Goal: Communication & Community: Participate in discussion

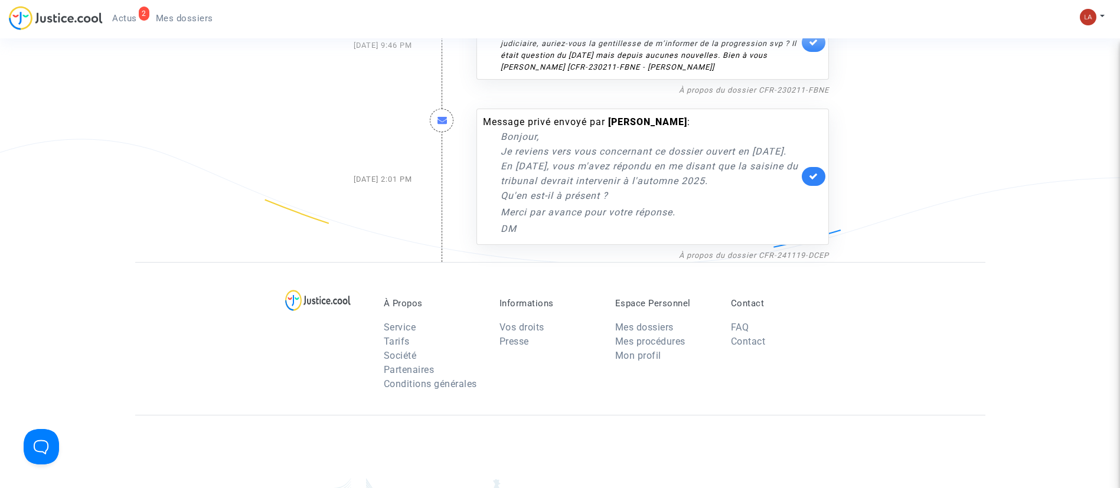
scroll to position [219, 0]
click at [759, 259] on link "À propos du dossier CFR-241119-DCEP" at bounding box center [754, 254] width 150 height 9
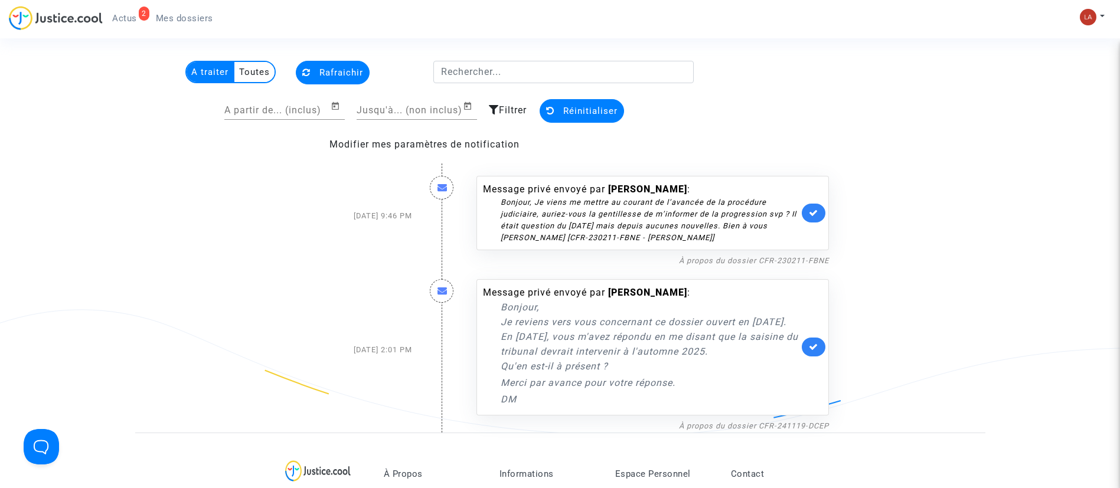
scroll to position [0, 0]
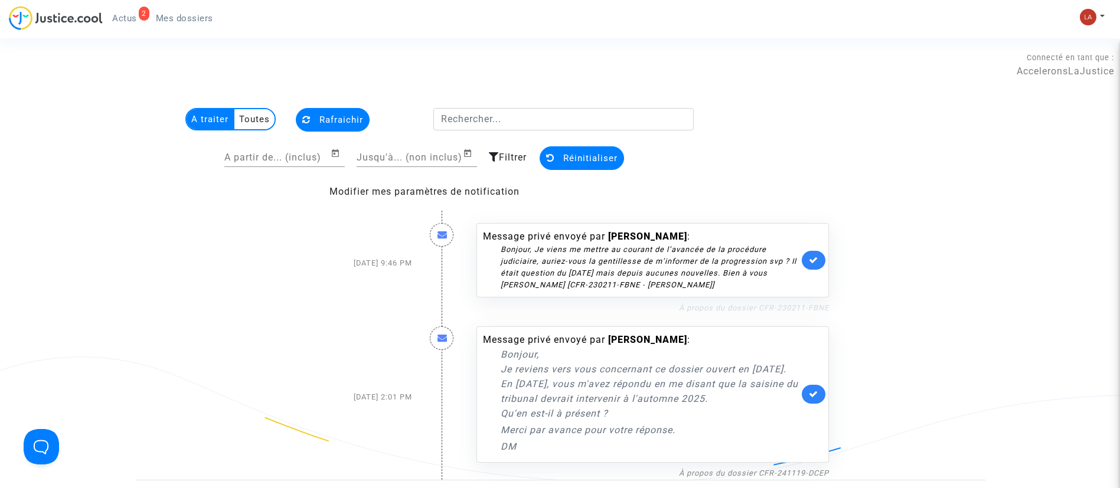
click at [736, 303] on link "À propos du dossier CFR-230211-FBNE" at bounding box center [754, 307] width 150 height 9
click at [817, 256] on icon at bounding box center [813, 260] width 9 height 9
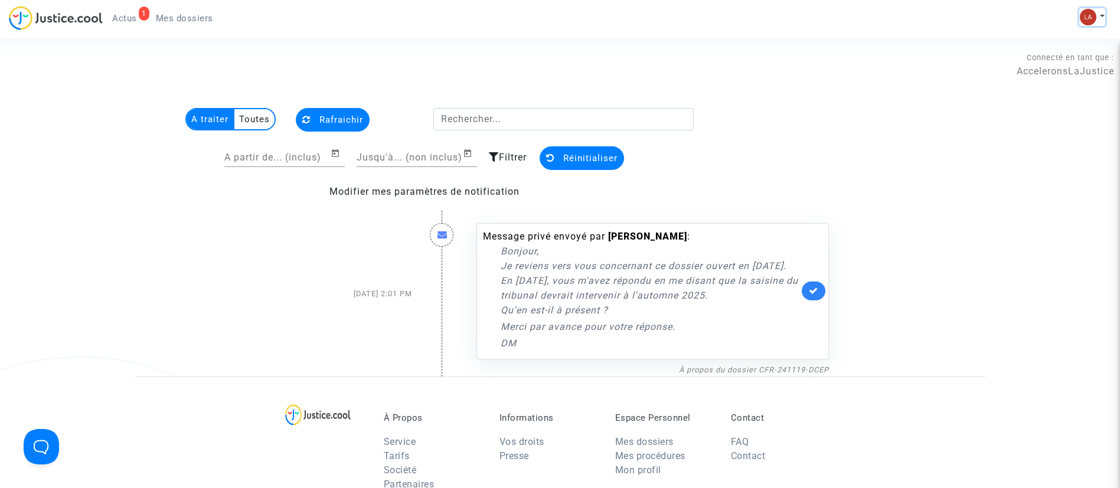
click at [1095, 13] on img at bounding box center [1088, 17] width 17 height 17
click at [1039, 66] on link "Changer de compte" at bounding box center [1044, 60] width 119 height 19
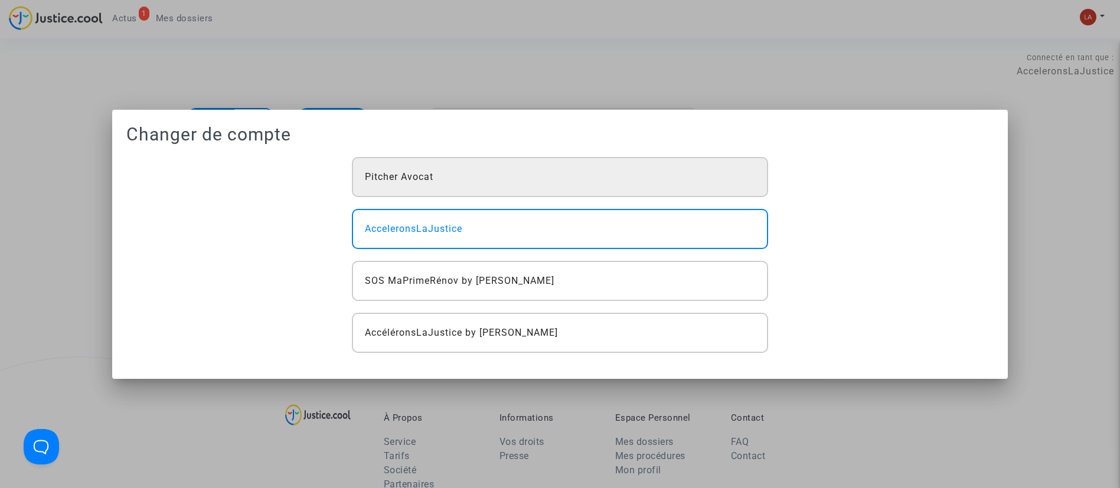
click at [466, 177] on div "Pitcher Avocat" at bounding box center [560, 177] width 416 height 40
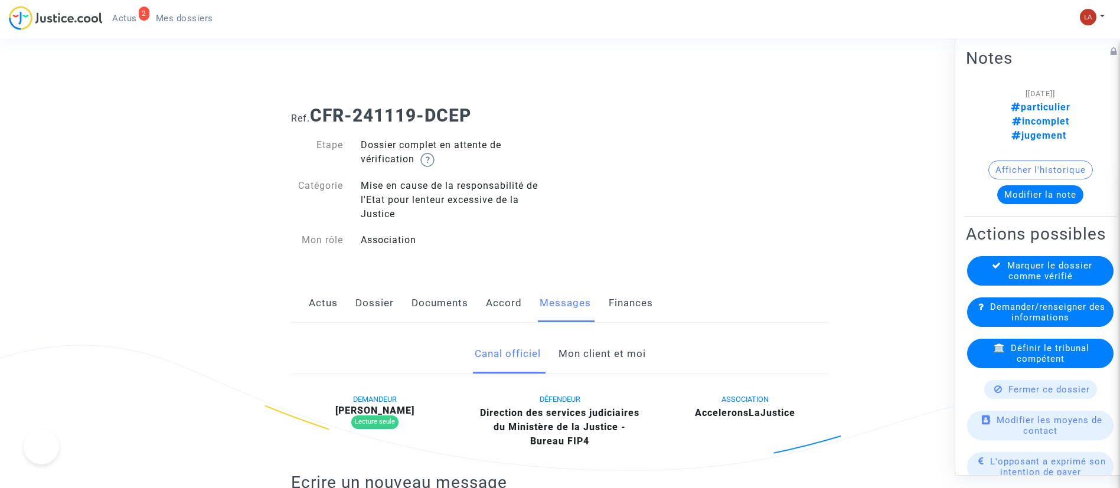
click at [586, 341] on link "Mon client et moi" at bounding box center [602, 354] width 87 height 39
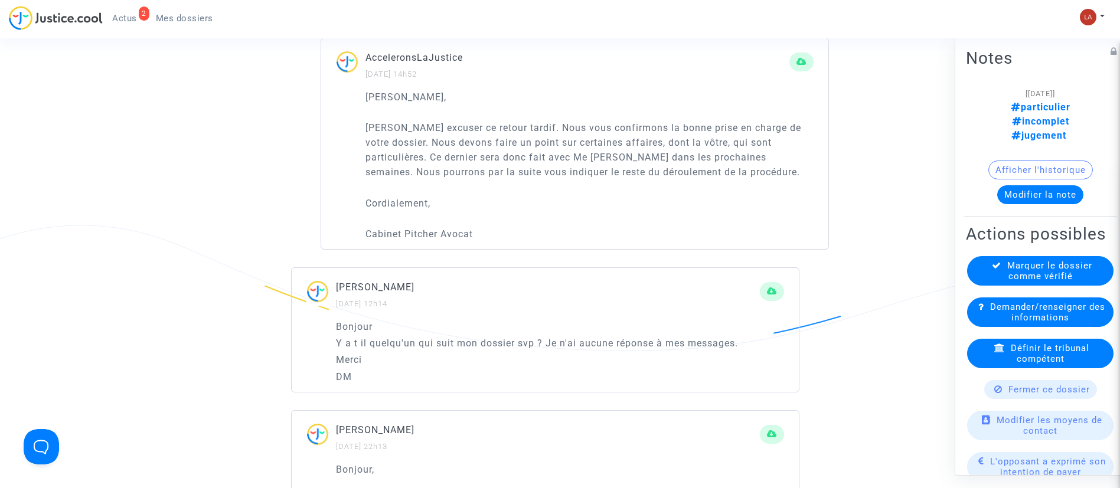
scroll to position [1372, 0]
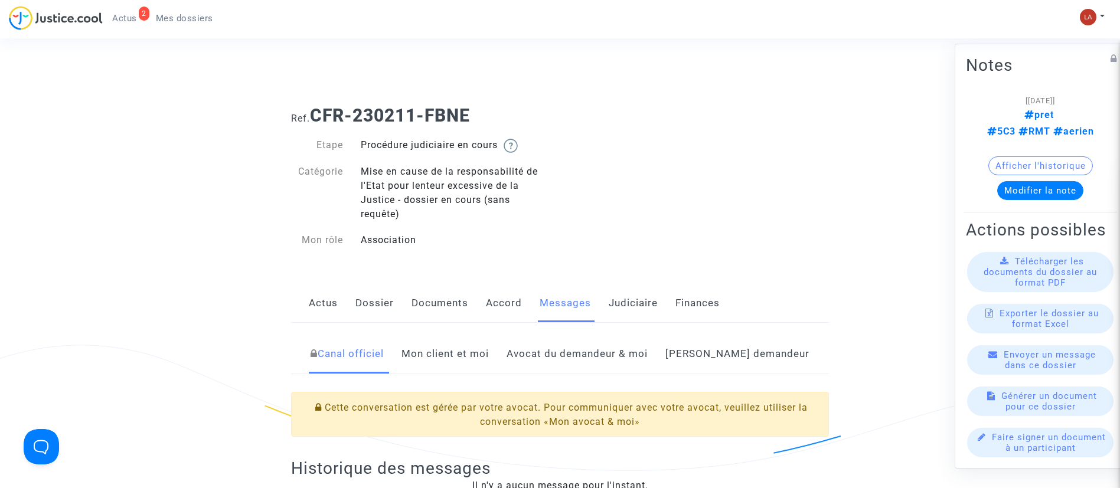
click at [641, 302] on link "Judiciaire" at bounding box center [633, 303] width 49 height 39
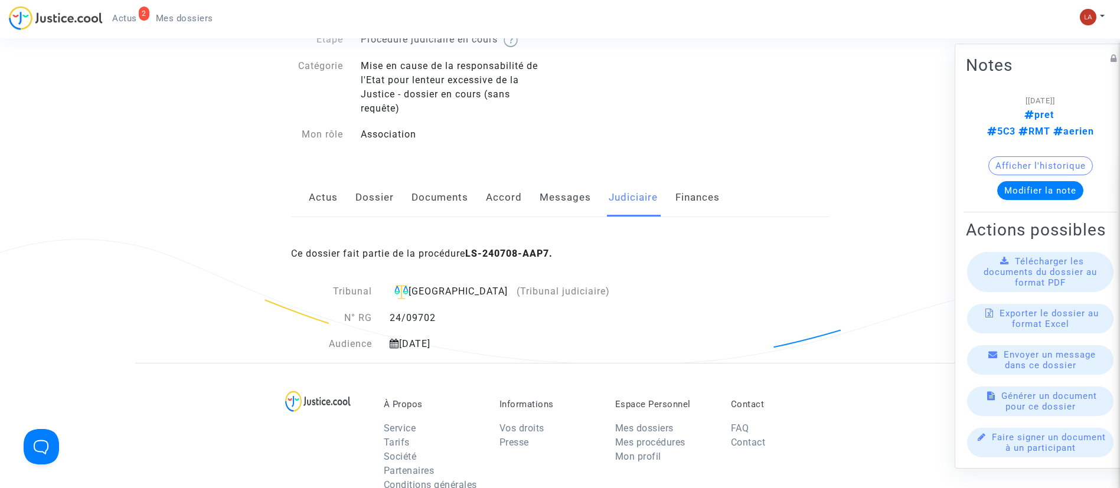
scroll to position [99, 0]
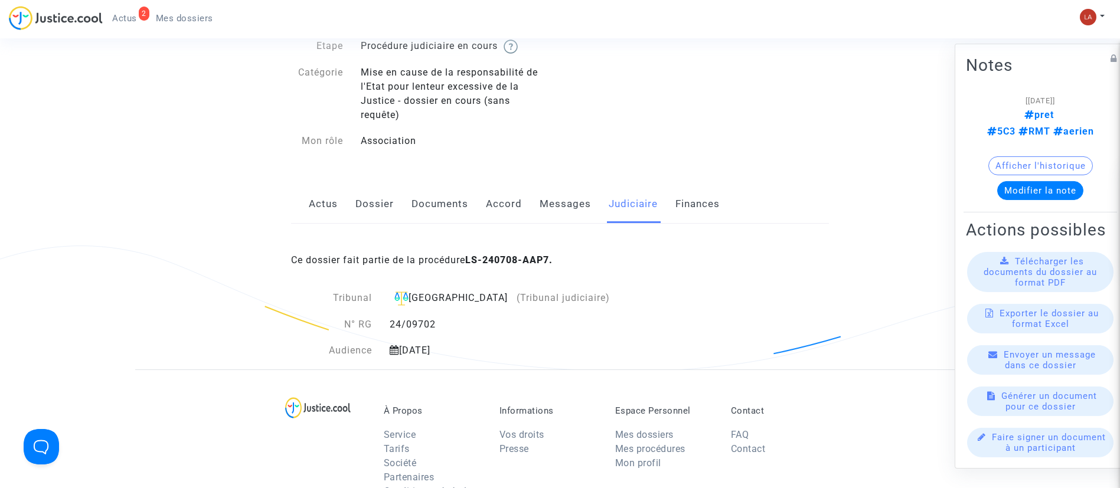
click at [558, 200] on link "Messages" at bounding box center [565, 204] width 51 height 39
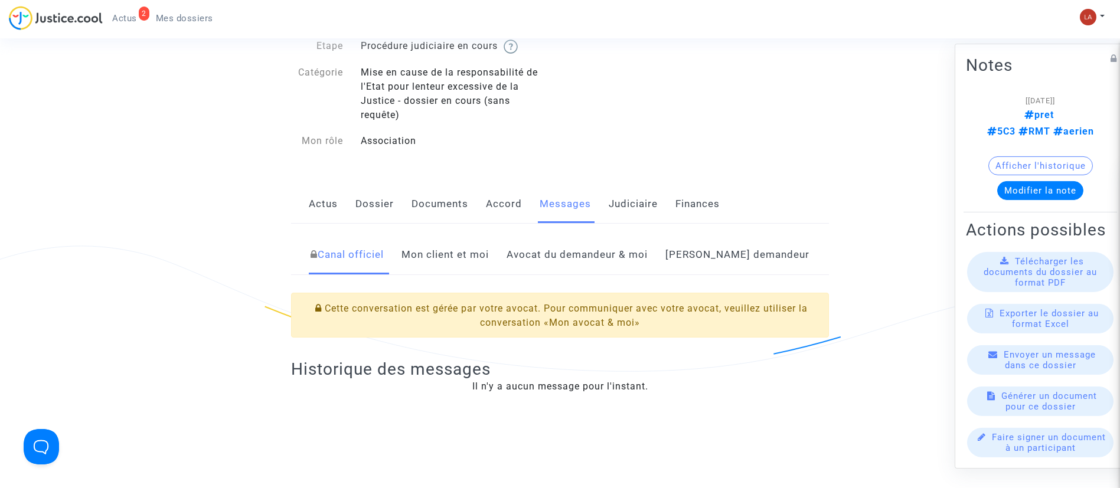
click at [479, 253] on link "Mon client et moi" at bounding box center [445, 255] width 87 height 39
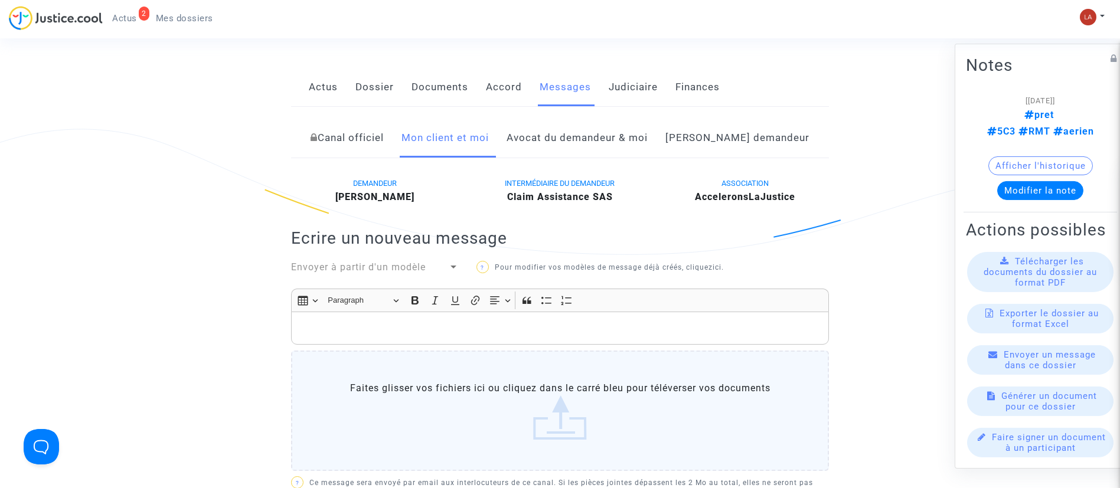
scroll to position [198, 0]
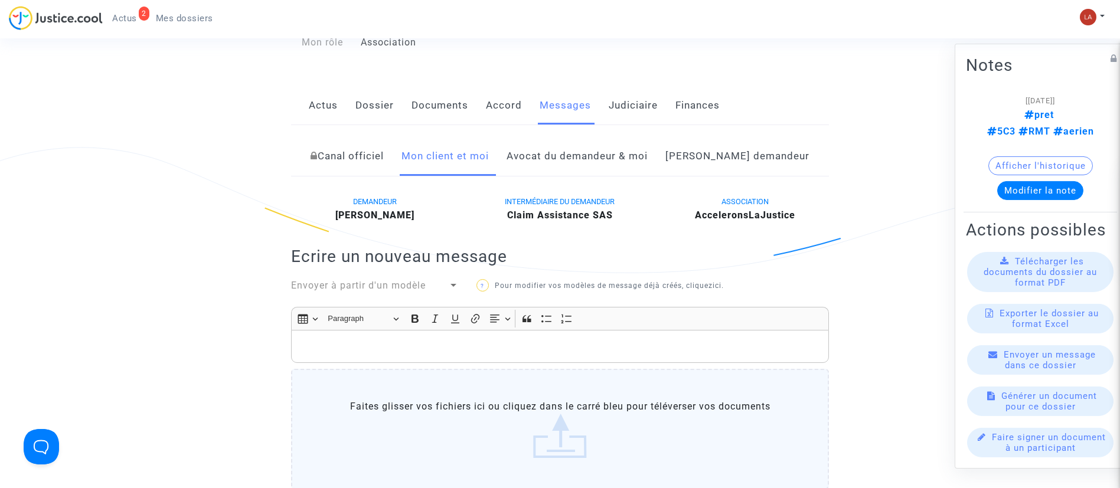
click at [611, 156] on link "Avocat du demandeur & moi" at bounding box center [577, 156] width 141 height 39
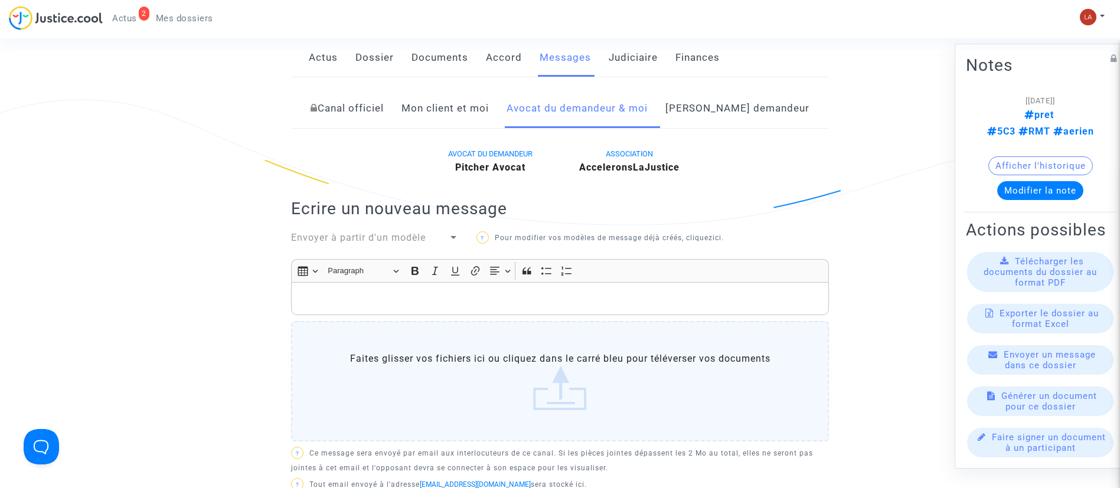
scroll to position [230, 0]
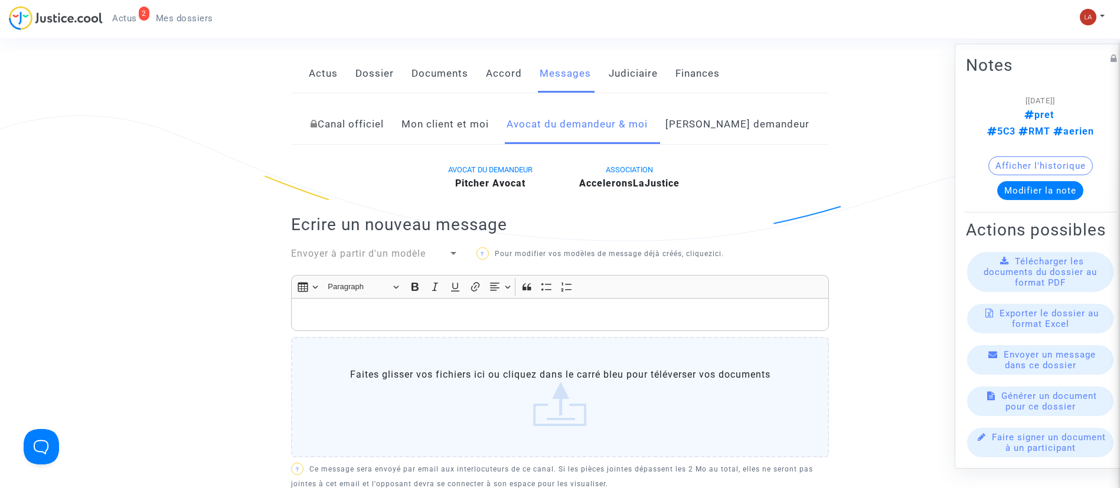
click at [720, 115] on link "Côté demandeur" at bounding box center [737, 124] width 144 height 39
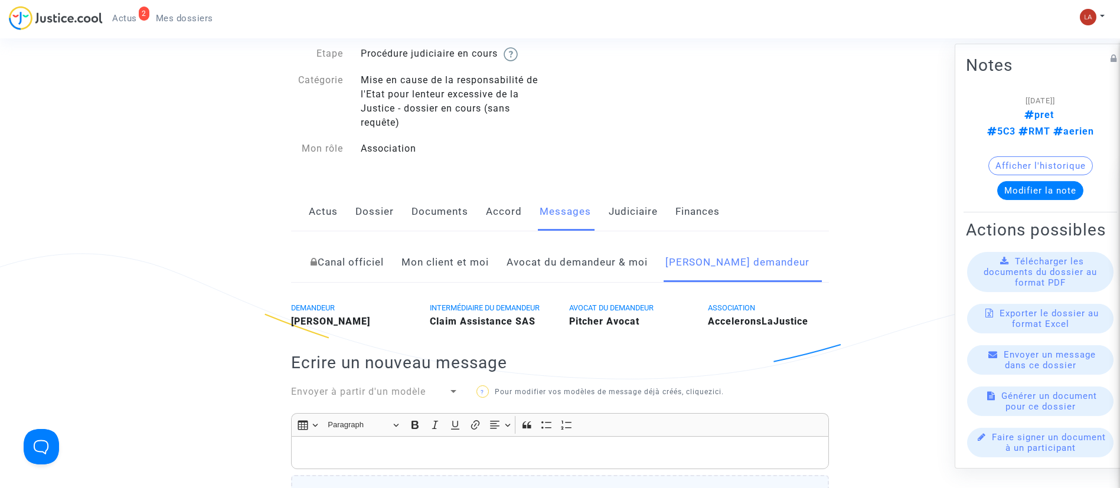
scroll to position [90, 0]
click at [621, 227] on link "Judiciaire" at bounding box center [633, 213] width 49 height 39
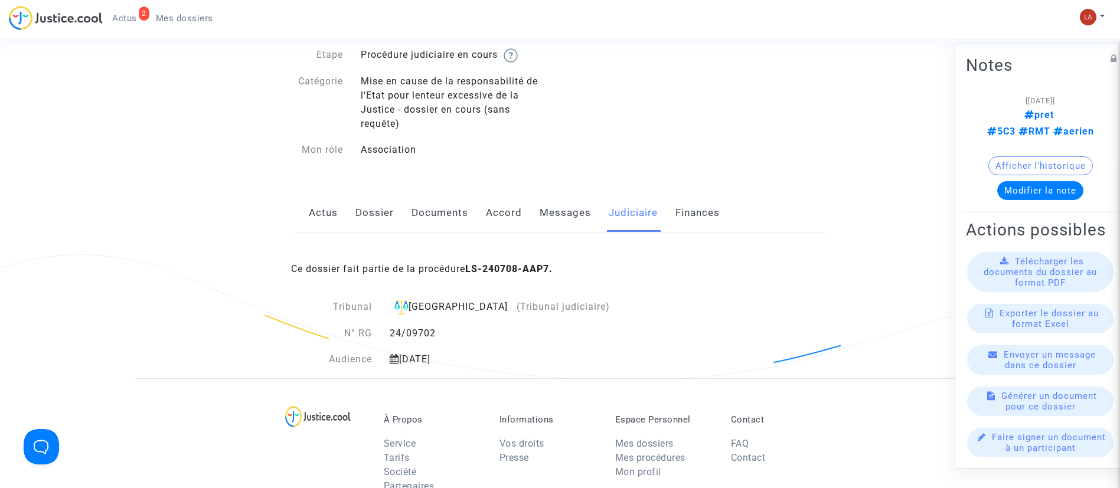
click at [436, 363] on div "3 novembre 2025" at bounding box center [500, 360] width 239 height 14
drag, startPoint x: 400, startPoint y: 360, endPoint x: 487, endPoint y: 357, distance: 86.3
click at [487, 357] on div "3 novembre 2025" at bounding box center [500, 360] width 239 height 14
copy div "3 novembre 2025"
click at [576, 205] on link "Messages" at bounding box center [565, 213] width 51 height 39
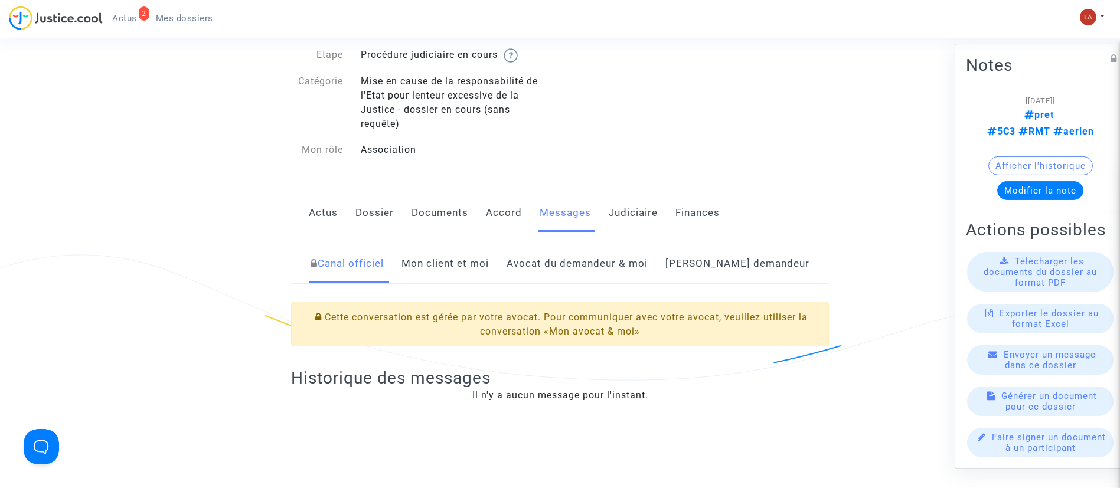
click at [489, 268] on link "Mon client et moi" at bounding box center [445, 263] width 87 height 39
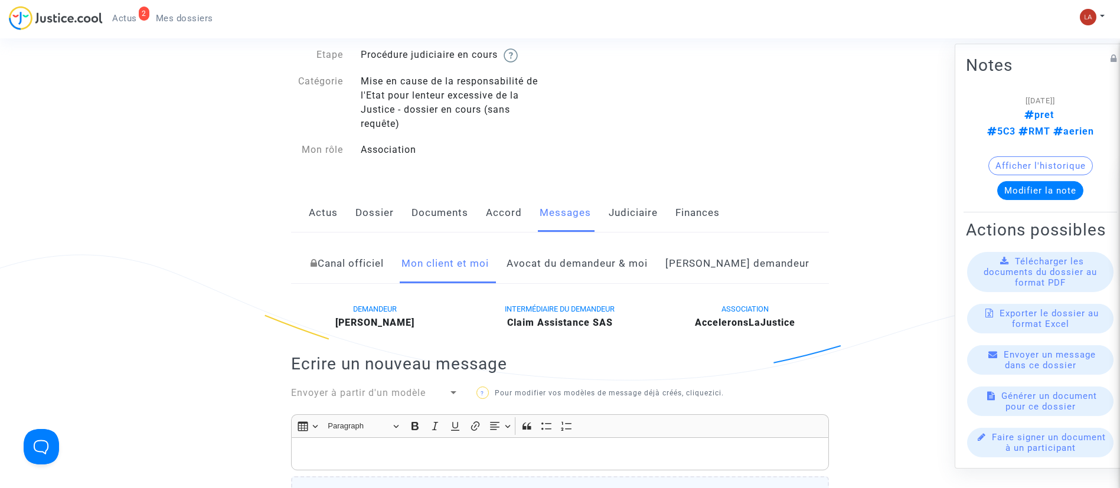
click at [730, 262] on link "Côté demandeur" at bounding box center [737, 263] width 144 height 39
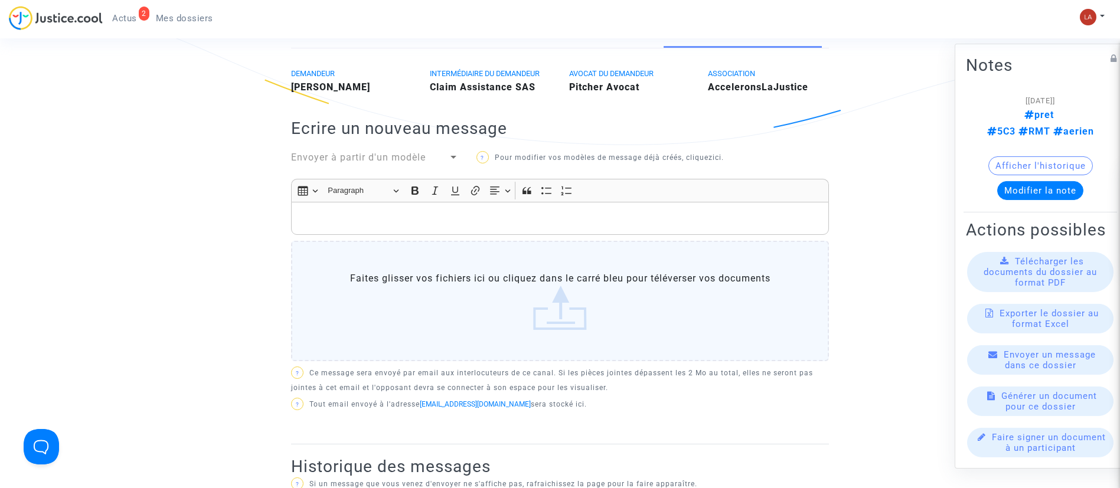
scroll to position [325, 0]
click at [468, 213] on p "Rich Text Editor, main" at bounding box center [561, 219] width 526 height 15
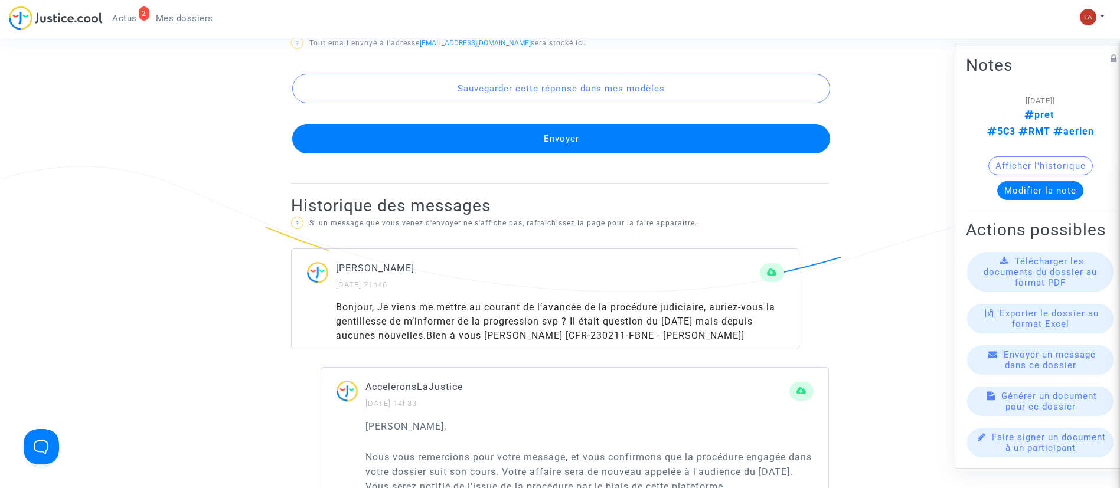
scroll to position [797, 0]
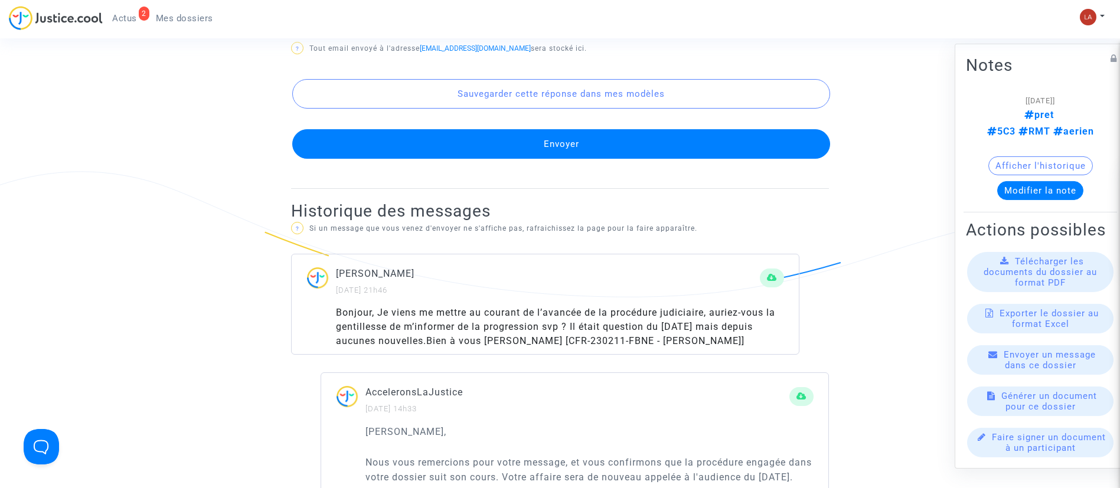
click at [435, 141] on button "Envoyer" at bounding box center [561, 144] width 538 height 30
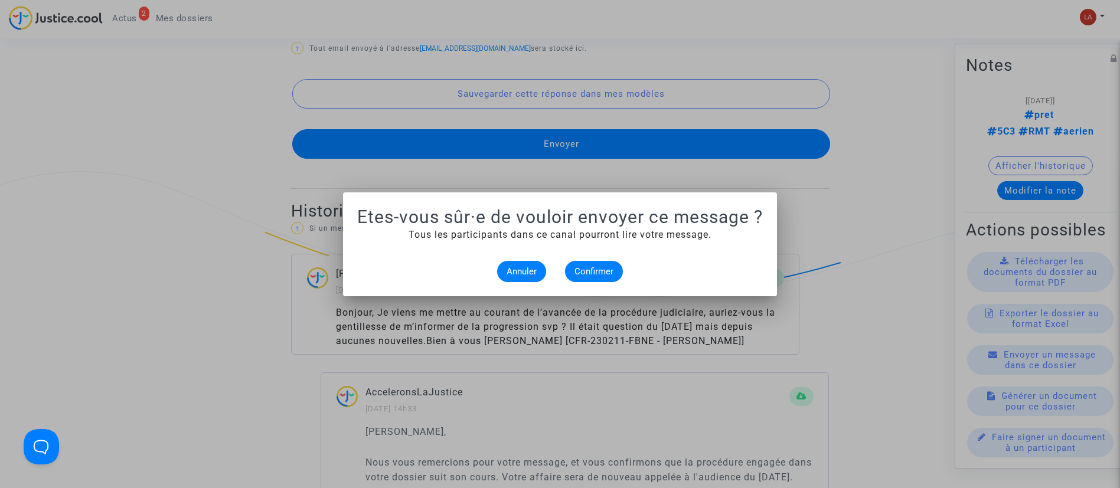
scroll to position [0, 0]
click at [598, 274] on span "Confirmer" at bounding box center [594, 271] width 39 height 11
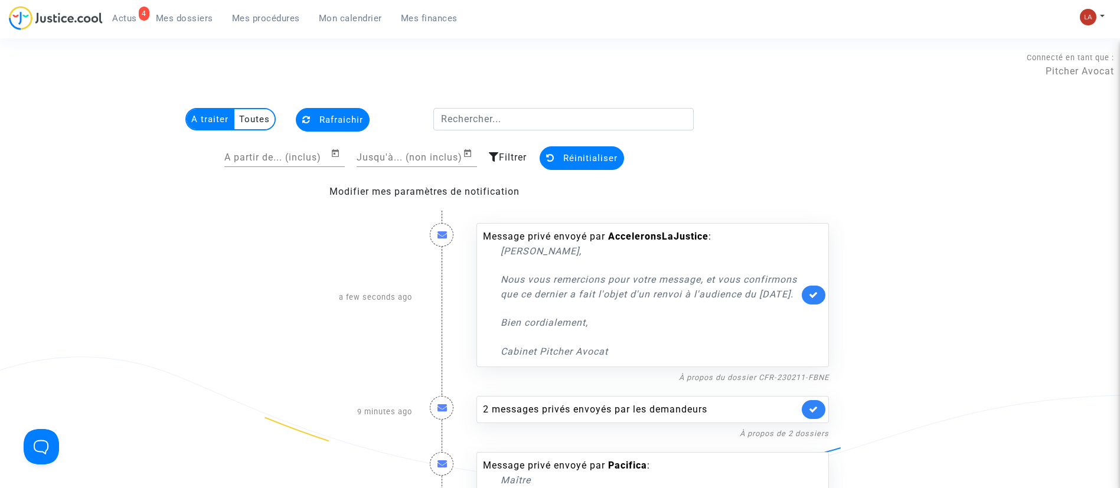
click at [180, 27] on div "4 Actus Mes dossiers Mes procédures Mon calendrier Mes finances" at bounding box center [238, 22] width 458 height 32
click at [183, 20] on span "Mes dossiers" at bounding box center [184, 18] width 57 height 11
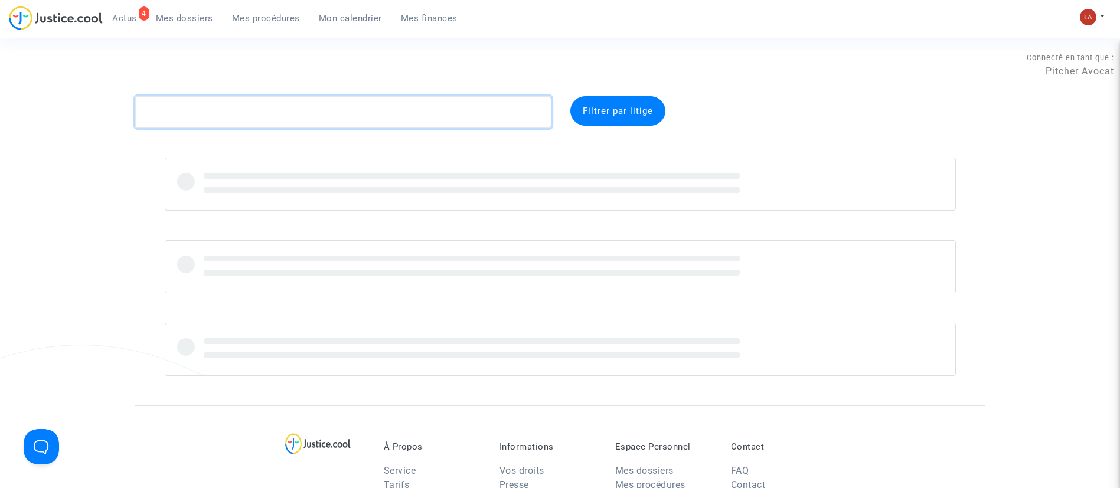
click at [241, 114] on textarea at bounding box center [343, 112] width 416 height 32
